Goal: Task Accomplishment & Management: Complete application form

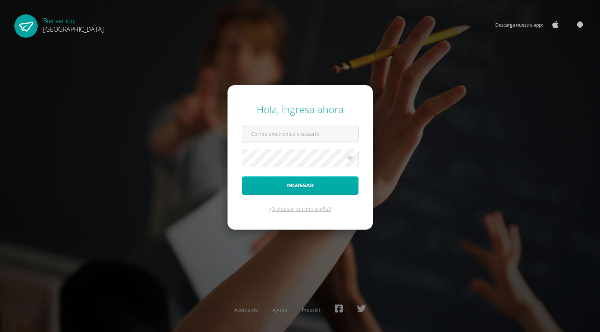
type input "2019185"
click at [274, 184] on button "Ingresar" at bounding box center [300, 185] width 117 height 18
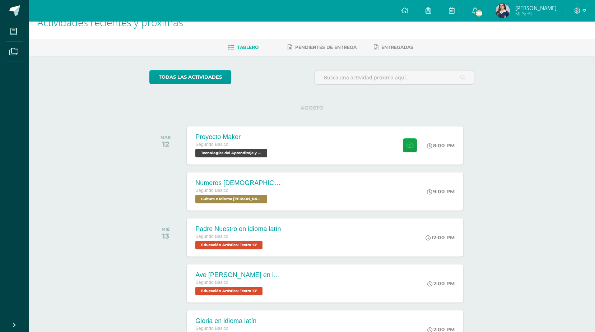
scroll to position [51, 0]
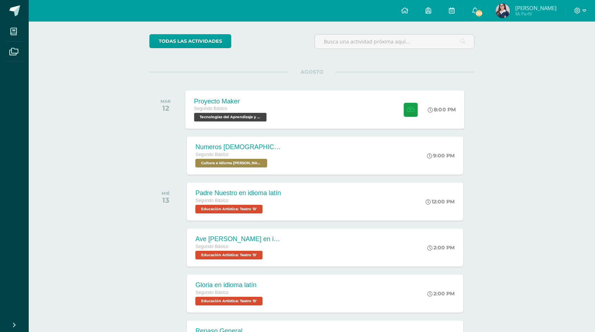
click at [298, 121] on div "Proyecto Maker Segundo Básico Tecnologías del Aprendizaje y la Comunicación 'B'…" at bounding box center [325, 109] width 279 height 38
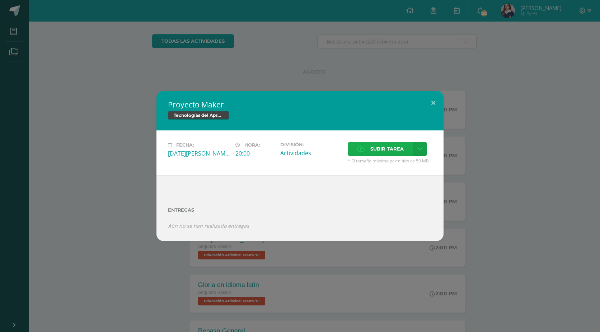
click at [385, 152] on span "Subir tarea" at bounding box center [386, 148] width 33 height 13
click at [0, 0] on input "Subir tarea" at bounding box center [0, 0] width 0 height 0
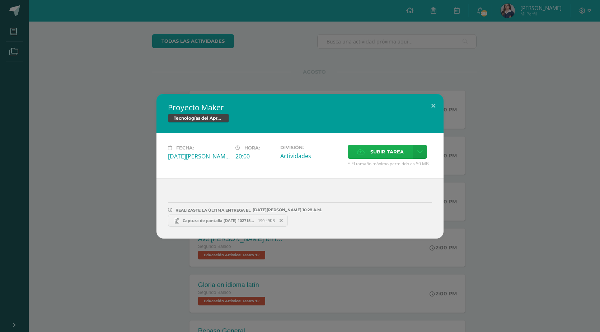
click at [399, 153] on span "Subir tarea" at bounding box center [386, 151] width 33 height 13
click at [0, 0] on input "Subir tarea" at bounding box center [0, 0] width 0 height 0
click at [389, 150] on span "Subir tarea" at bounding box center [386, 151] width 33 height 13
click at [0, 0] on input "Subir tarea" at bounding box center [0, 0] width 0 height 0
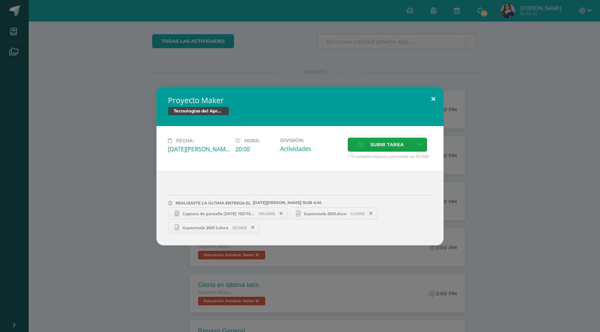
click at [428, 97] on button at bounding box center [433, 98] width 20 height 24
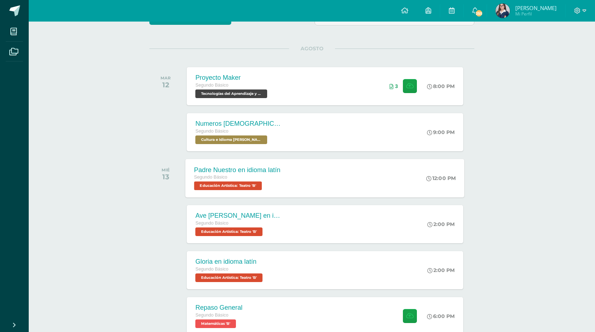
scroll to position [87, 0]
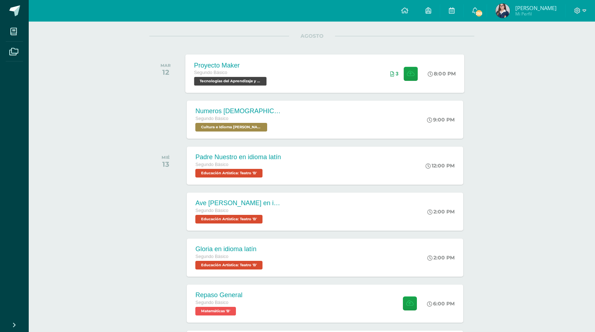
click at [350, 86] on div "Proyecto Maker Segundo Básico Tecnologías del Aprendizaje y la Comunicación 'B'…" at bounding box center [325, 73] width 279 height 38
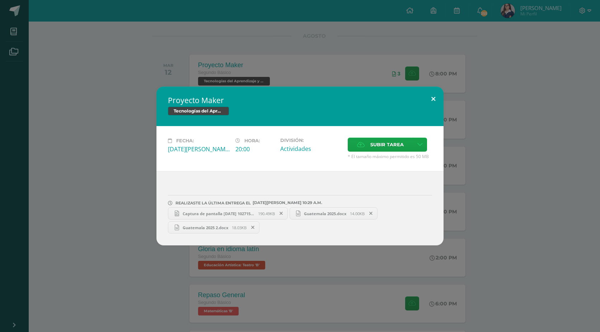
click at [431, 102] on button at bounding box center [433, 98] width 20 height 24
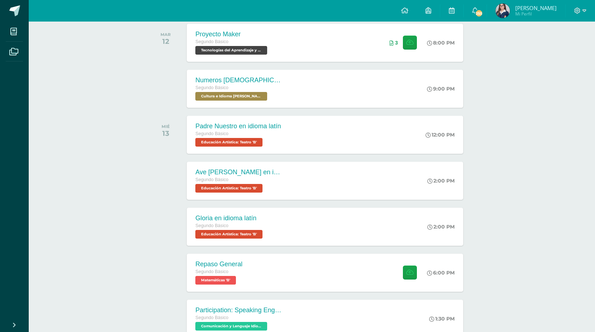
scroll to position [159, 0]
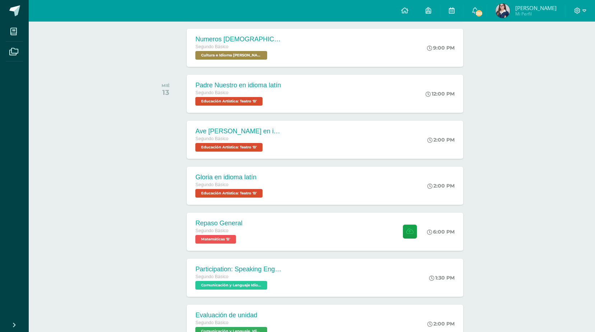
click at [3, 52] on li "Archivos" at bounding box center [14, 52] width 29 height 20
click at [9, 48] on span at bounding box center [14, 51] width 16 height 16
click at [13, 48] on icon at bounding box center [13, 51] width 9 height 7
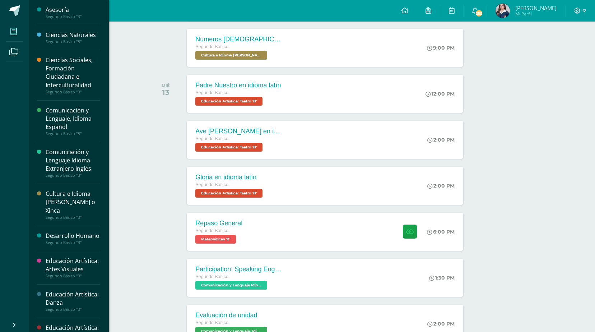
click at [18, 30] on span at bounding box center [14, 31] width 16 height 16
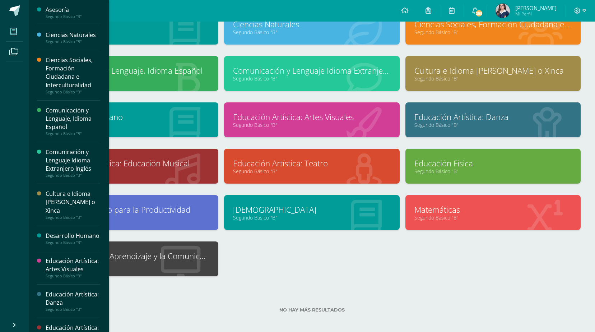
scroll to position [62, 0]
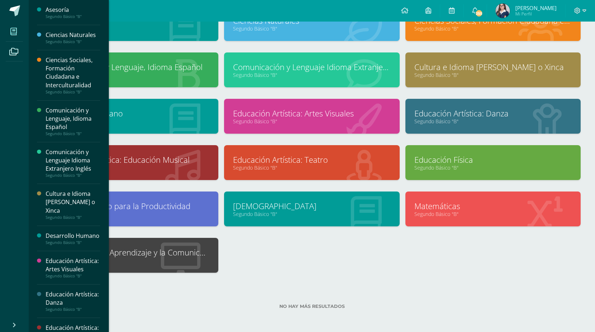
click at [198, 262] on link "Segundo Básico "B"" at bounding box center [130, 260] width 157 height 7
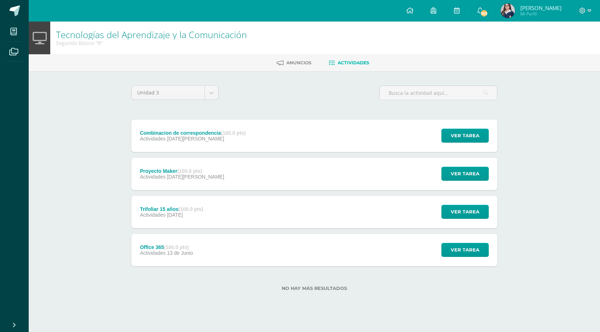
click at [212, 262] on div "Office 365 (100.0 pts) Actividades 13 de Junio Ver tarea Office 365 Tecnologías…" at bounding box center [314, 250] width 366 height 32
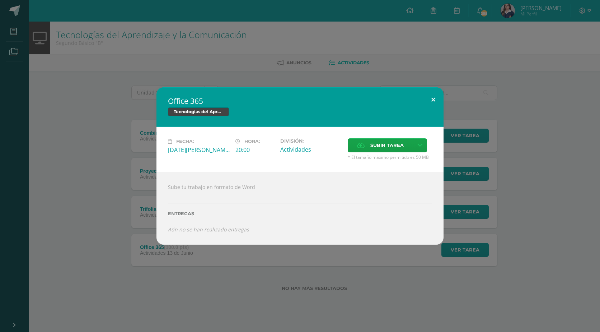
click at [431, 102] on button at bounding box center [433, 99] width 20 height 24
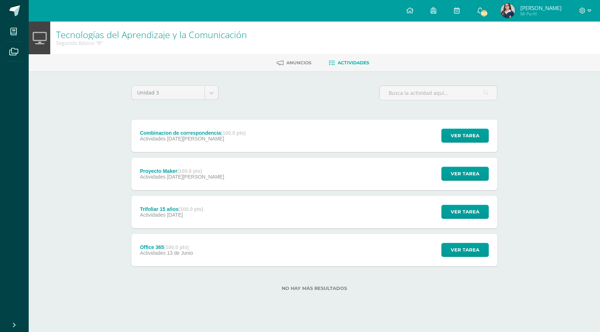
click at [250, 136] on div "Combinacion de correspondencia (100.0 pts) Actividades 15 de Agosto" at bounding box center [192, 136] width 123 height 32
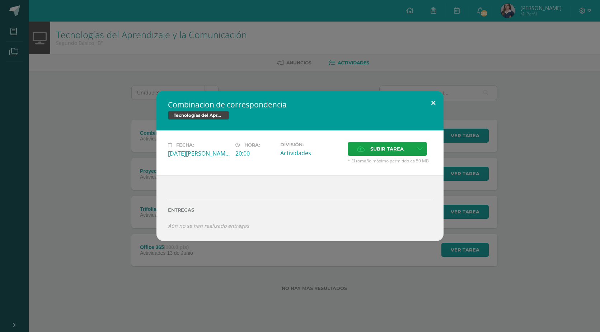
click at [432, 100] on button at bounding box center [433, 103] width 20 height 24
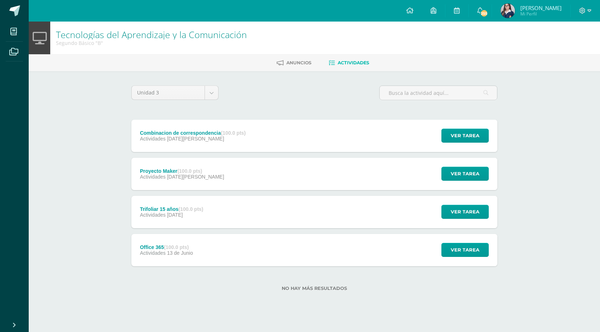
click at [288, 175] on div "Proyecto Maker (100.0 pts) Actividades 12 de Agosto Ver tarea Proyecto Maker Te…" at bounding box center [314, 174] width 366 height 32
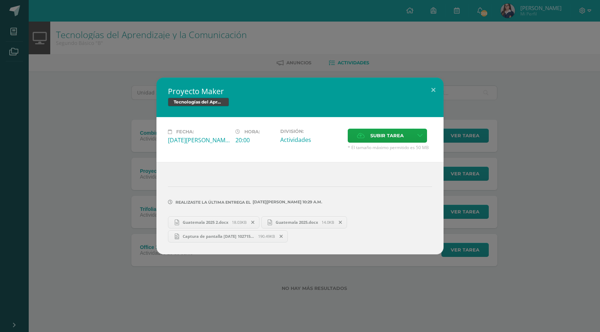
click at [254, 221] on icon at bounding box center [252, 222] width 3 height 5
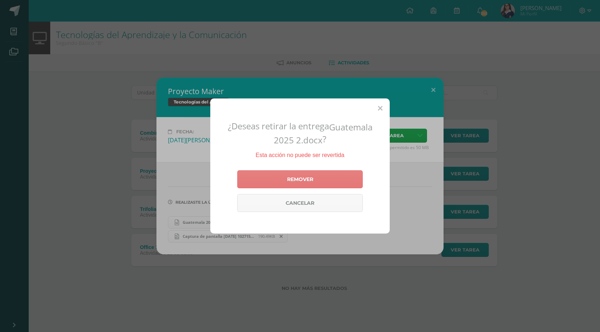
click at [274, 177] on link "Remover" at bounding box center [300, 179] width 126 height 18
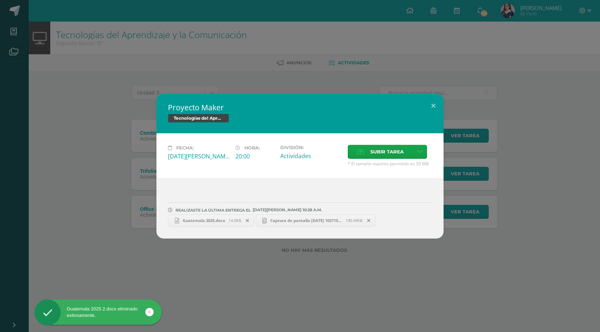
click at [245, 220] on span at bounding box center [248, 220] width 12 height 8
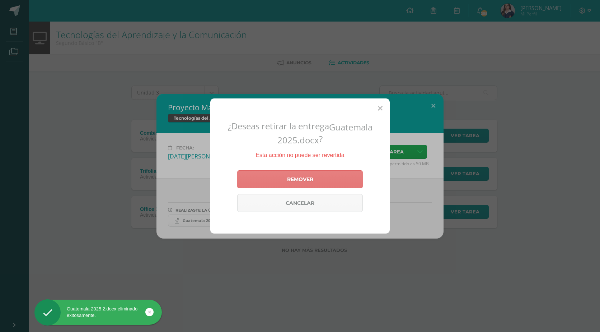
click at [273, 179] on link "Remover" at bounding box center [300, 179] width 126 height 18
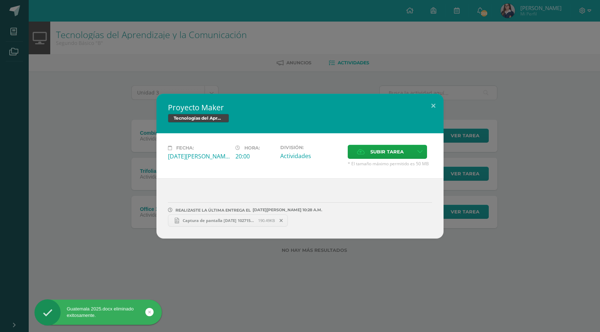
click at [283, 221] on icon at bounding box center [281, 220] width 3 height 5
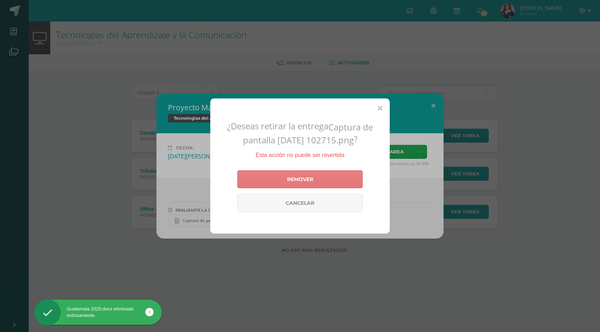
click at [289, 176] on link "Remover" at bounding box center [300, 179] width 126 height 18
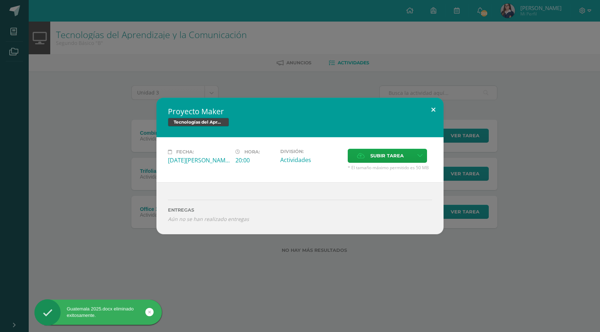
click at [431, 102] on button at bounding box center [433, 110] width 20 height 24
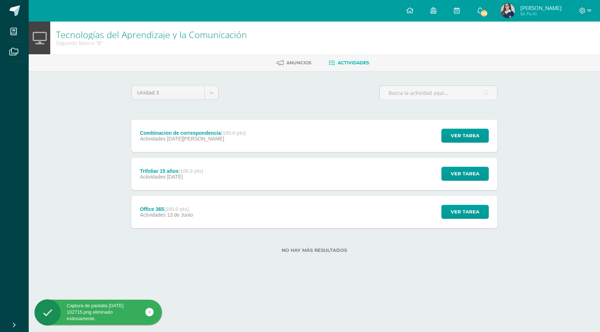
click at [197, 142] on div "Combinacion de correspondencia (100.0 pts) Actividades 15 de Agosto" at bounding box center [192, 136] width 123 height 32
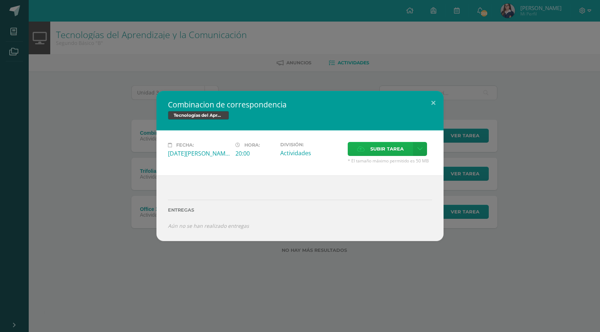
click at [388, 154] on span "Subir tarea" at bounding box center [386, 148] width 33 height 13
click at [0, 0] on input "Subir tarea" at bounding box center [0, 0] width 0 height 0
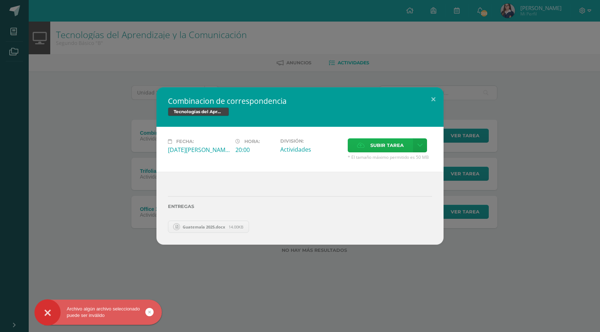
click at [361, 150] on label "Subir tarea" at bounding box center [380, 145] width 65 height 14
click at [0, 0] on input "Subir tarea" at bounding box center [0, 0] width 0 height 0
click at [363, 147] on icon at bounding box center [361, 145] width 8 height 5
click at [0, 0] on input "Subir tarea" at bounding box center [0, 0] width 0 height 0
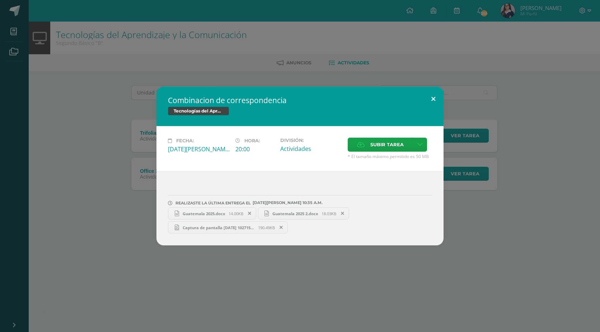
click at [430, 97] on button at bounding box center [433, 98] width 20 height 24
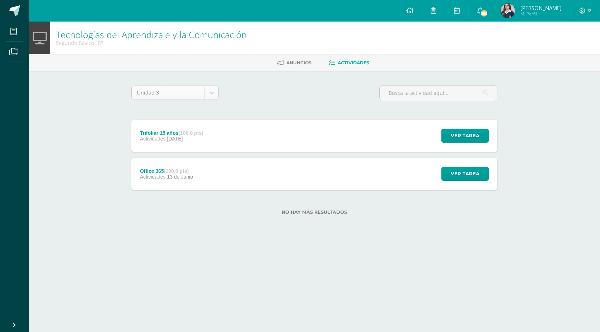
click at [206, 90] on body "Archivo algún archivo seleccionado puede ser inválido Archivo algún archivo sel…" at bounding box center [300, 119] width 600 height 238
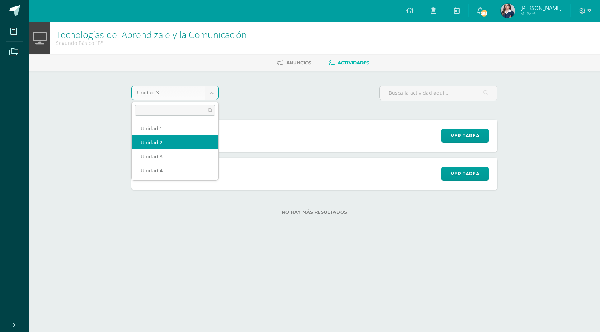
select select "Unidad 2"
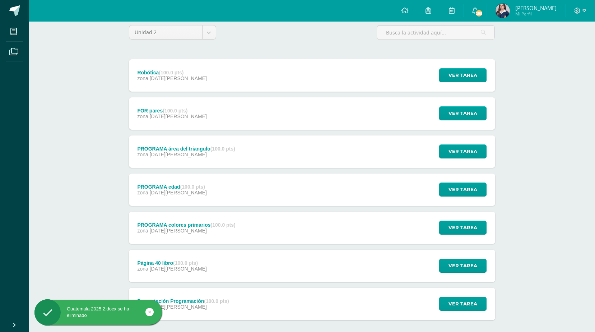
scroll to position [24, 0]
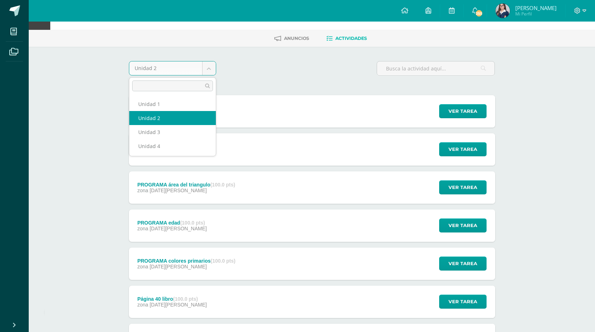
click at [207, 73] on body "Captura de pantalla 2025-08-12 102715.png se ha eliminado Guatemala 2025.docx s…" at bounding box center [297, 190] width 595 height 428
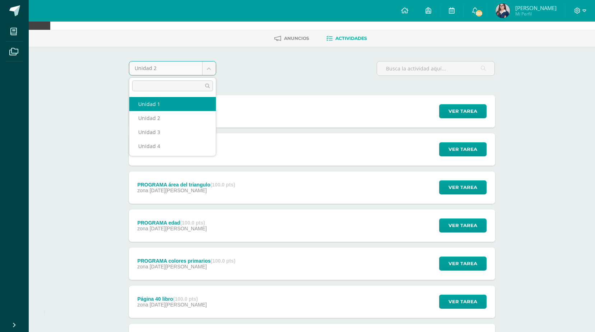
select select "Unidad 1"
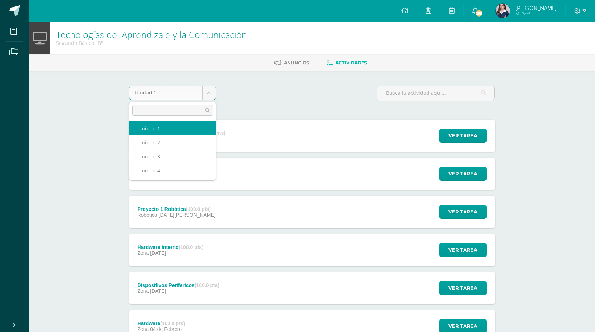
click at [208, 94] on body "Mis cursos Archivos Cerrar panel Asesoría Segundo Básico "B" Ciencias Naturales…" at bounding box center [297, 195] width 595 height 390
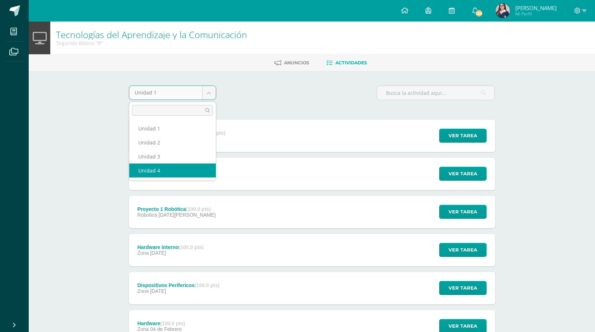
select select "Unidad 4"
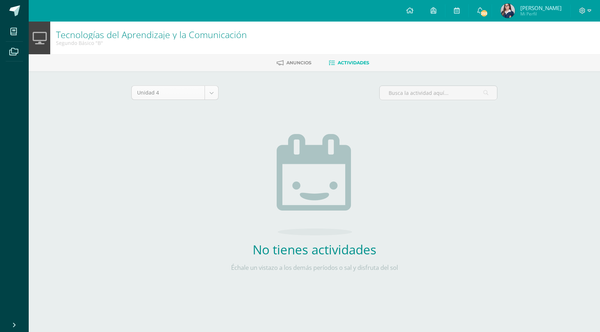
click at [204, 93] on body "Mis cursos Archivos Cerrar panel Asesoría Segundo Básico "B" Ciencias Naturales…" at bounding box center [300, 154] width 600 height 309
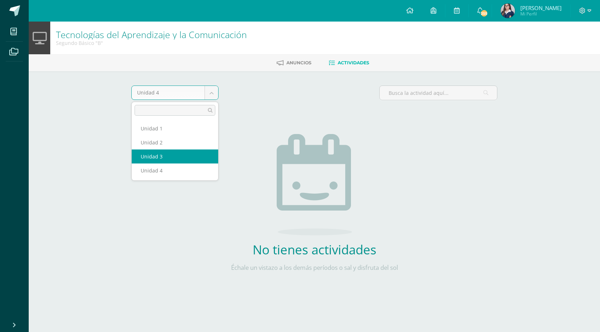
select select "Unidad 3"
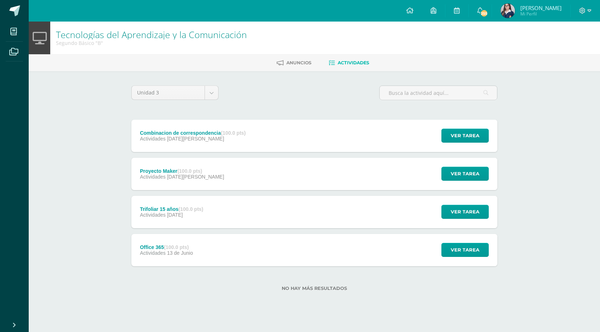
click at [172, 170] on div "Proyecto Maker (100.0 pts)" at bounding box center [182, 171] width 84 height 6
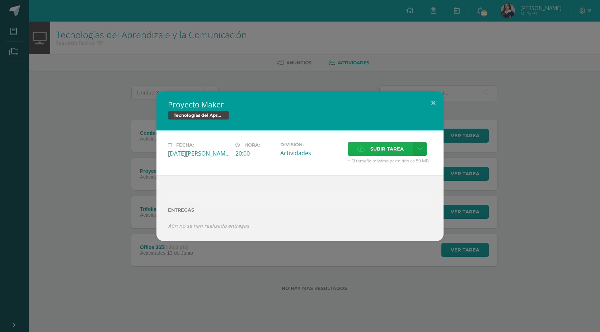
click at [399, 148] on span "Subir tarea" at bounding box center [386, 148] width 33 height 13
click at [0, 0] on input "Subir tarea" at bounding box center [0, 0] width 0 height 0
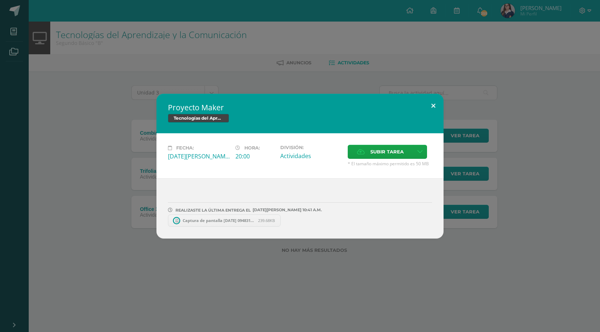
click at [434, 105] on button at bounding box center [433, 106] width 20 height 24
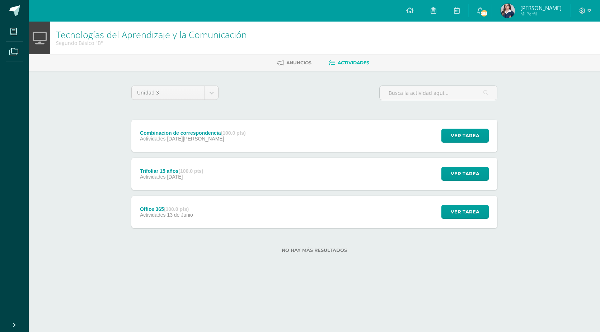
click at [266, 142] on div "Combinacion de correspondencia (100.0 pts) Actividades [DATE][PERSON_NAME] Ver …" at bounding box center [314, 136] width 366 height 32
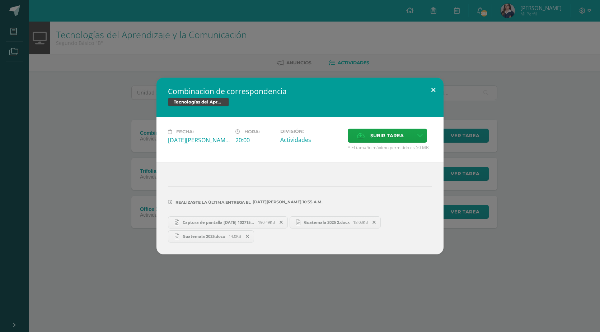
click at [438, 88] on button at bounding box center [433, 90] width 20 height 24
